Goal: Information Seeking & Learning: Learn about a topic

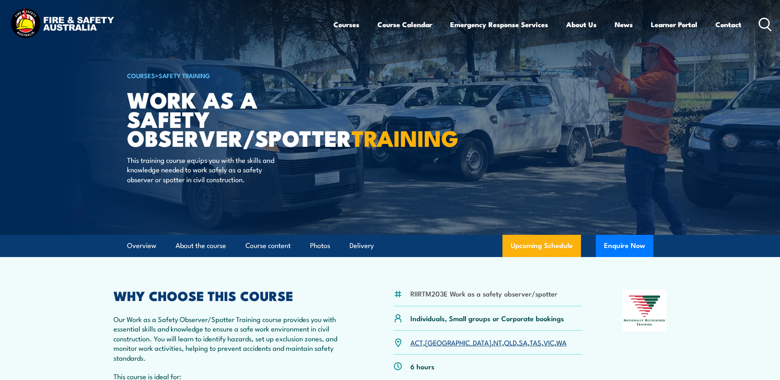
scroll to position [82, 0]
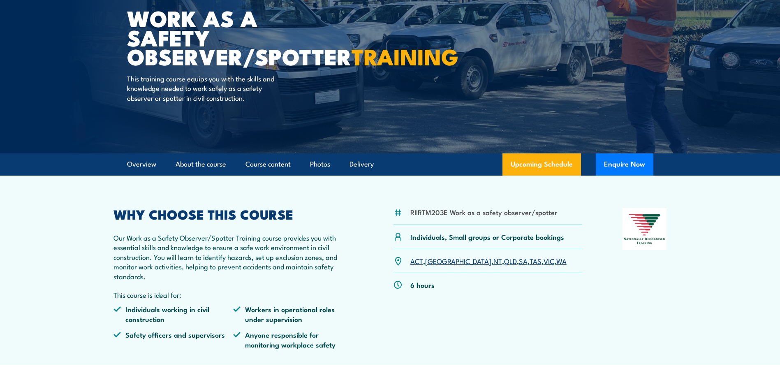
click at [544, 263] on link "VIC" at bounding box center [549, 261] width 11 height 10
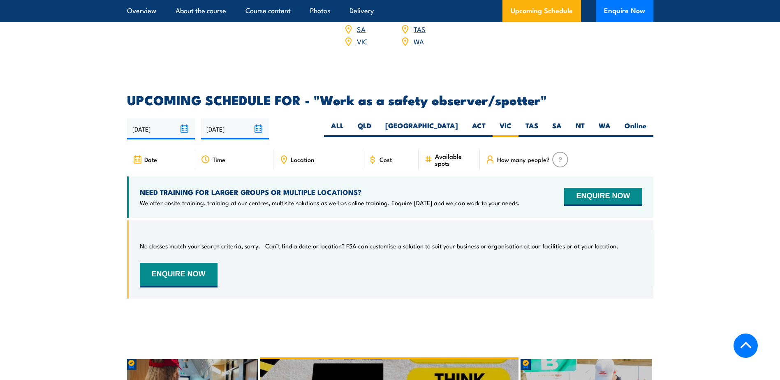
scroll to position [1178, 0]
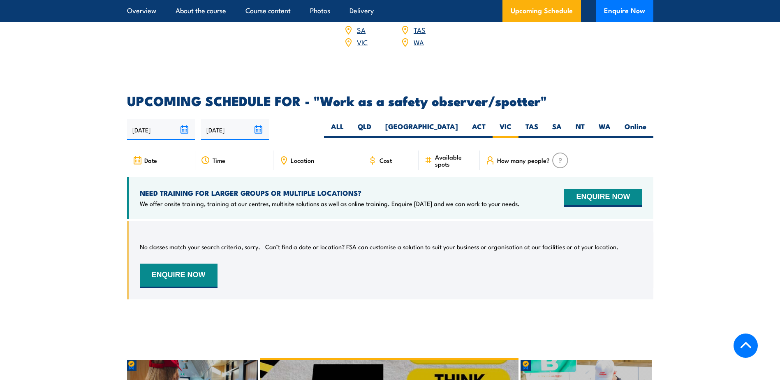
click at [180, 119] on input "28/08/2025" at bounding box center [161, 129] width 68 height 21
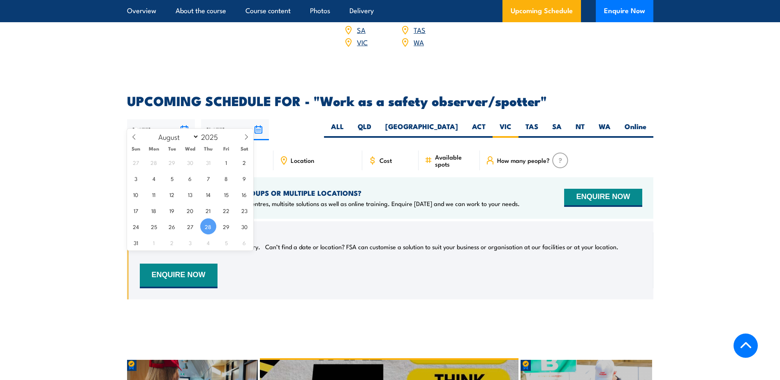
click at [211, 226] on span "28" at bounding box center [208, 226] width 16 height 16
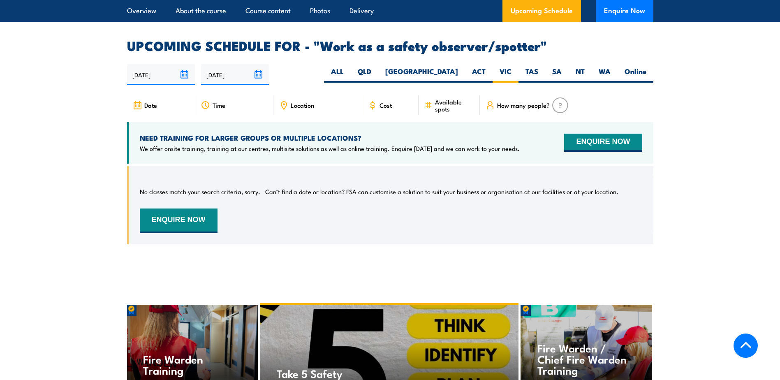
scroll to position [1178, 0]
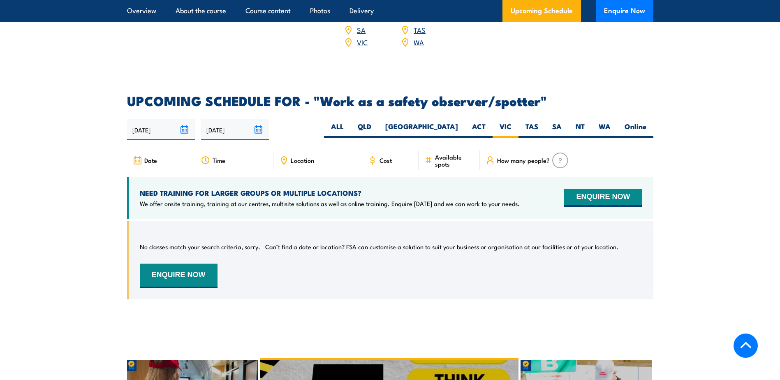
click at [188, 119] on input "[DATE]" at bounding box center [161, 129] width 68 height 21
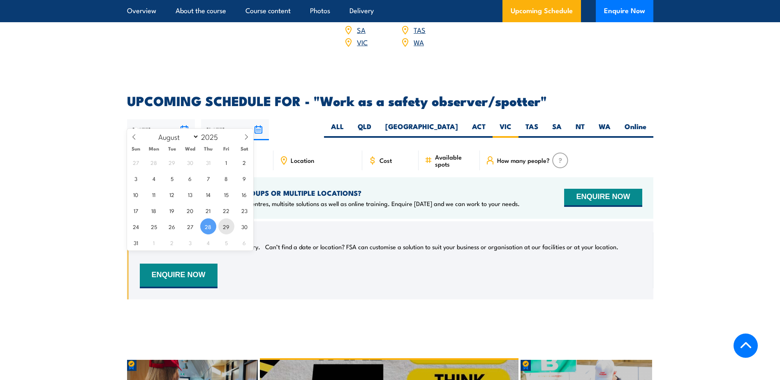
click at [220, 228] on span "29" at bounding box center [226, 226] width 16 height 16
type input "[DATE]"
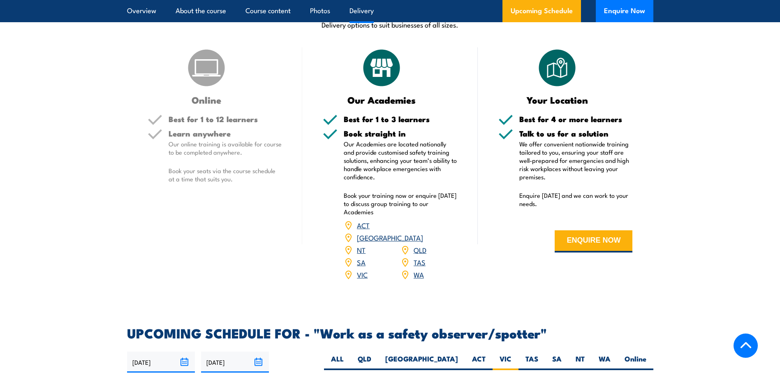
scroll to position [931, 0]
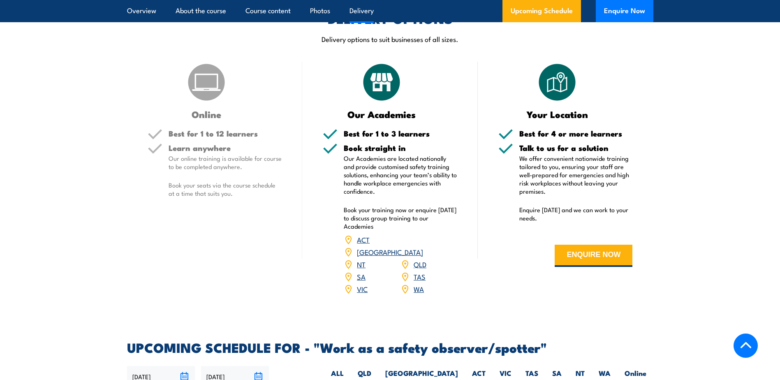
click at [358, 284] on link "VIC" at bounding box center [362, 289] width 11 height 10
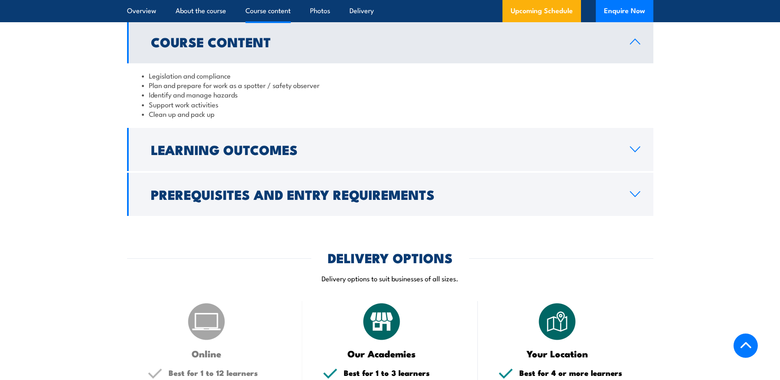
scroll to position [685, 0]
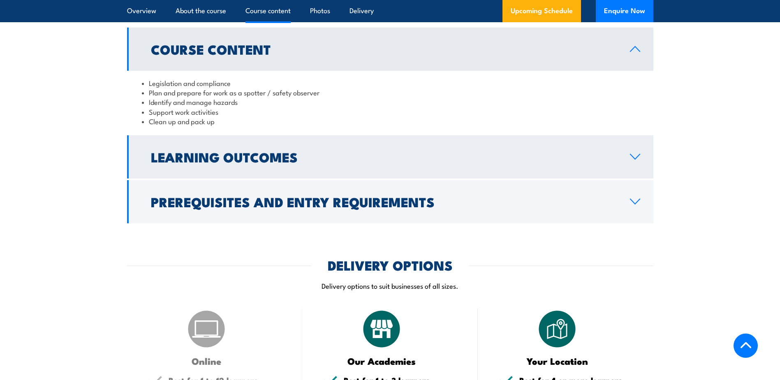
click at [429, 155] on h2 "Learning Outcomes" at bounding box center [384, 157] width 466 height 12
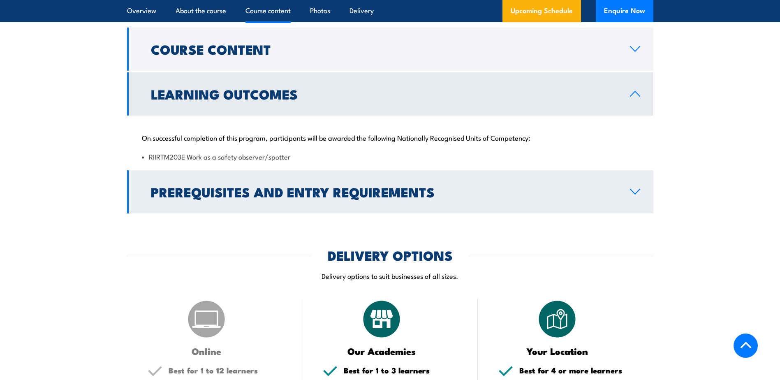
click at [434, 186] on h2 "Prerequisites and Entry Requirements" at bounding box center [384, 192] width 466 height 12
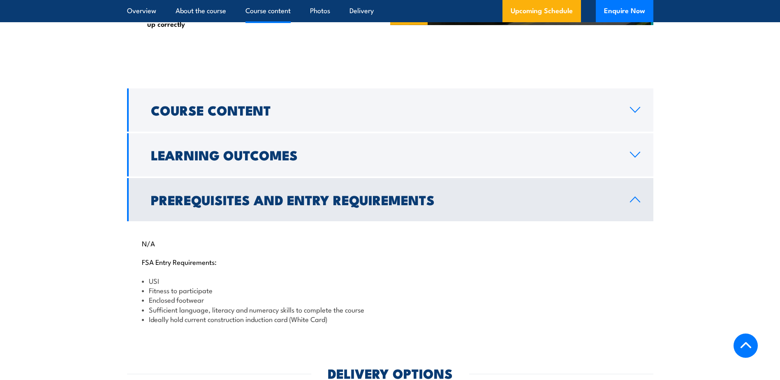
scroll to position [644, 0]
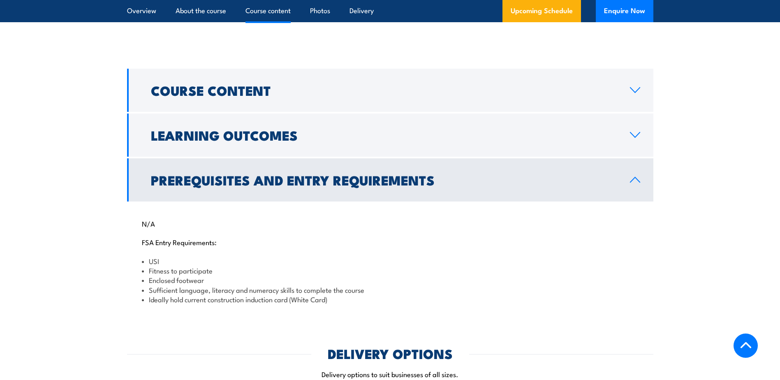
click at [438, 191] on link "Prerequisites and Entry Requirements" at bounding box center [390, 179] width 526 height 43
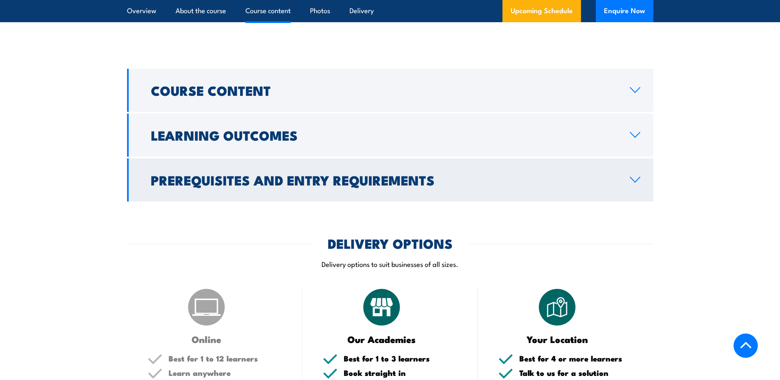
click at [438, 191] on link "Prerequisites and Entry Requirements" at bounding box center [390, 179] width 526 height 43
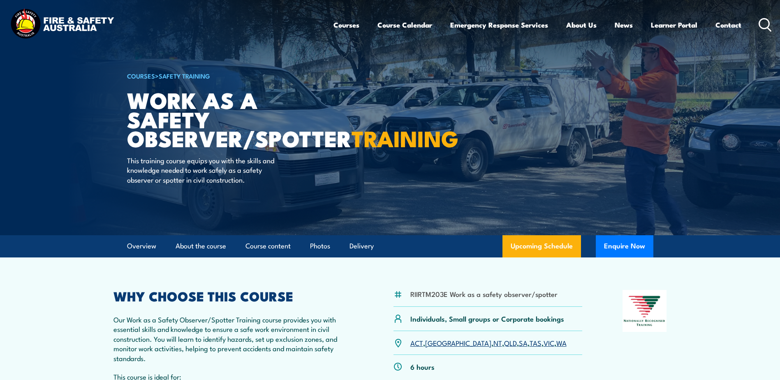
scroll to position [0, 0]
